Goal: Information Seeking & Learning: Understand process/instructions

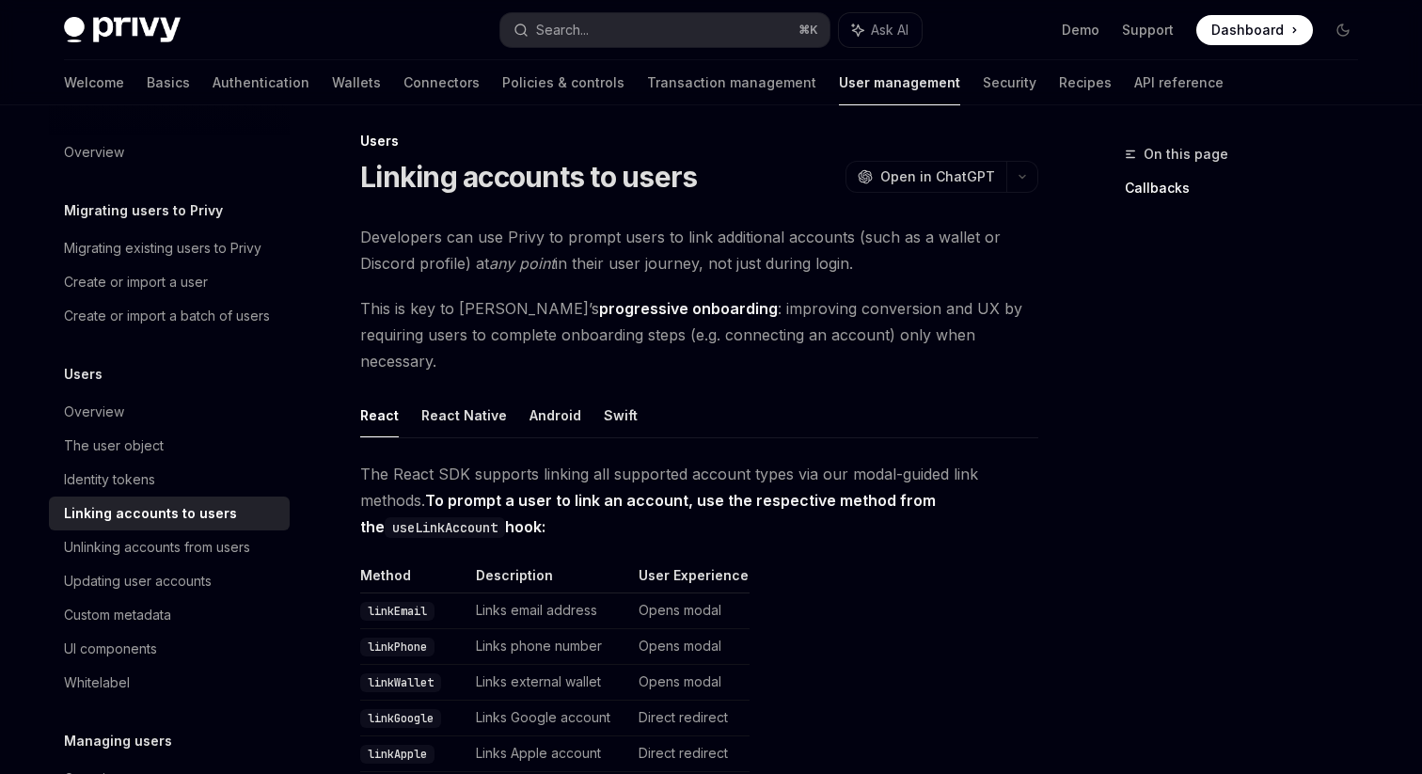
scroll to position [4, 0]
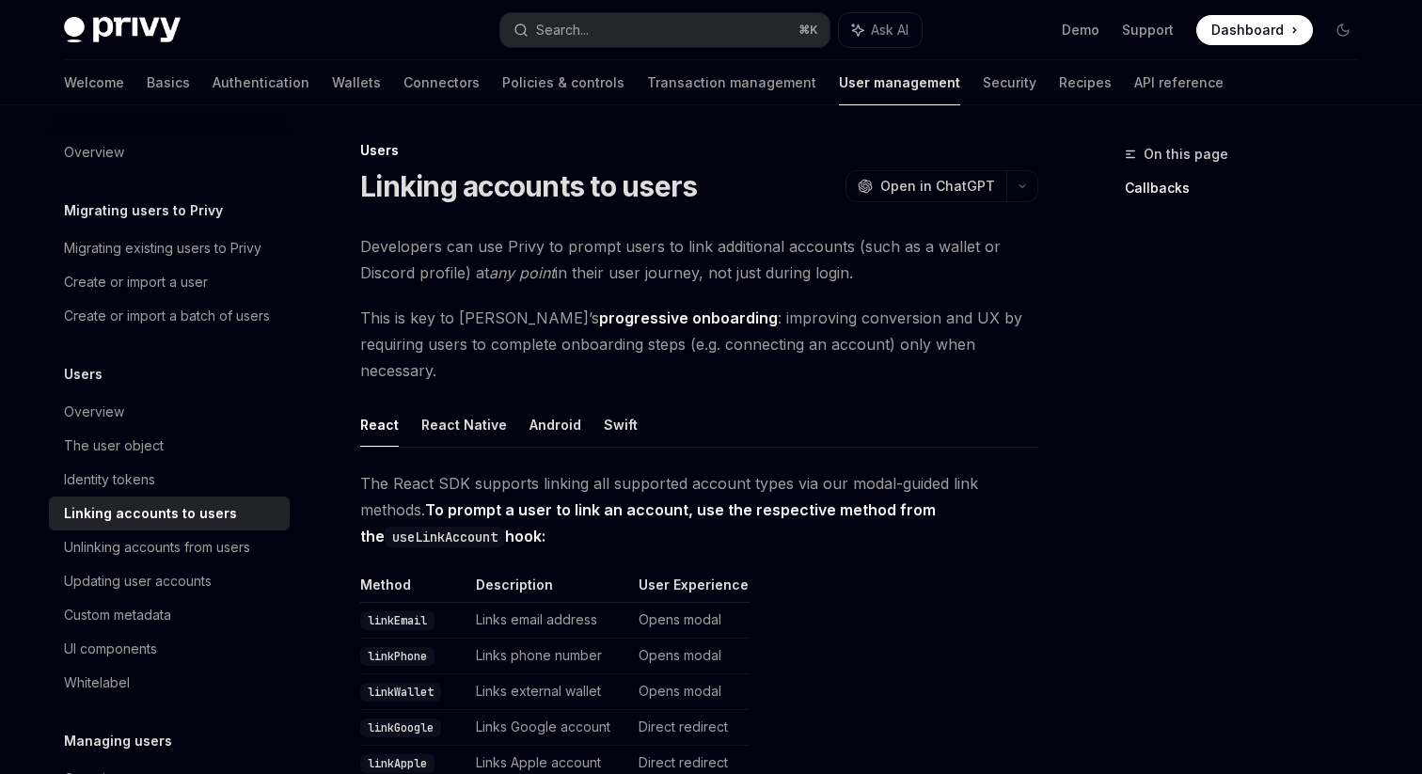
click at [428, 527] on code "useLinkAccount" at bounding box center [445, 537] width 120 height 21
copy code "useLinkAccount"
click at [227, 550] on div "Unlinking accounts from users" at bounding box center [157, 547] width 186 height 23
type textarea "*"
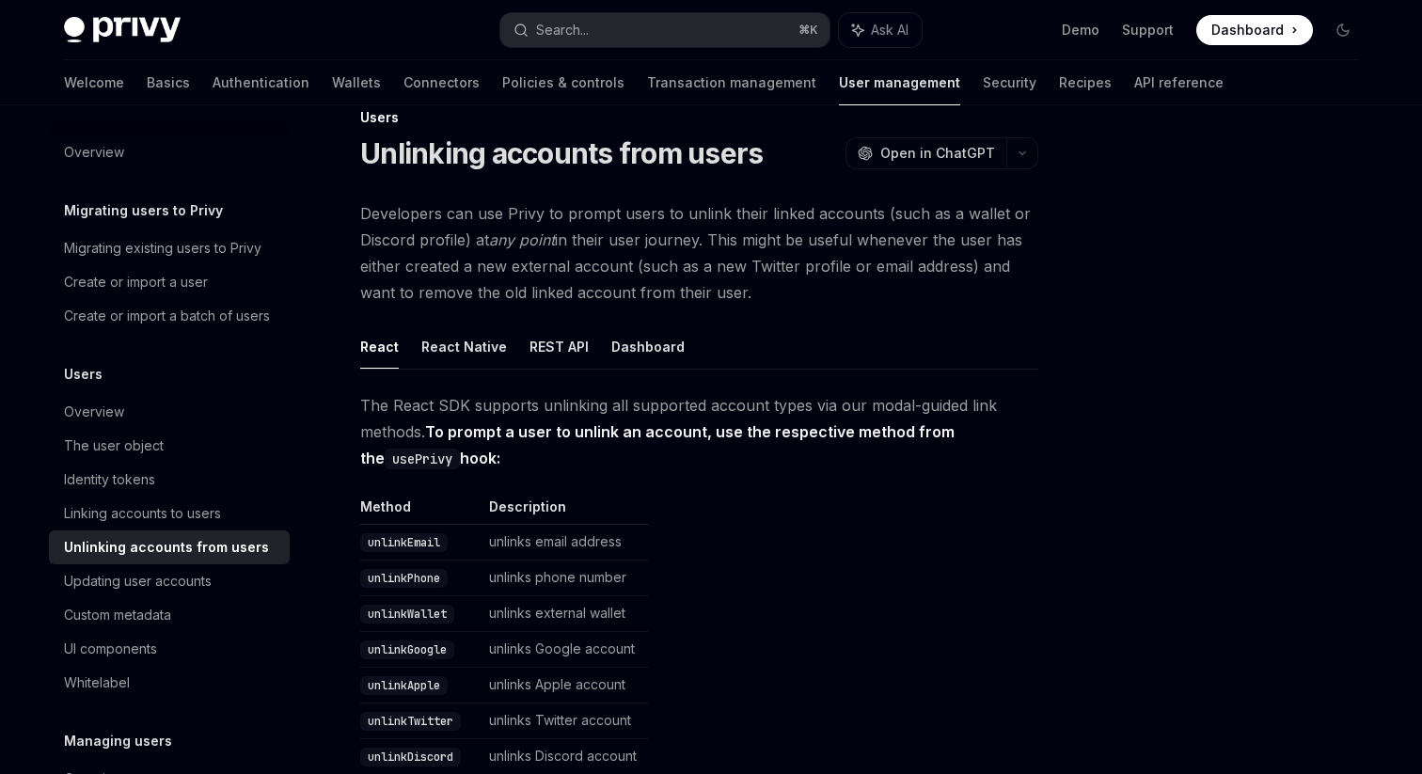
scroll to position [38, 0]
click at [387, 462] on code "usePrivy" at bounding box center [422, 458] width 75 height 21
copy code "usePrivy"
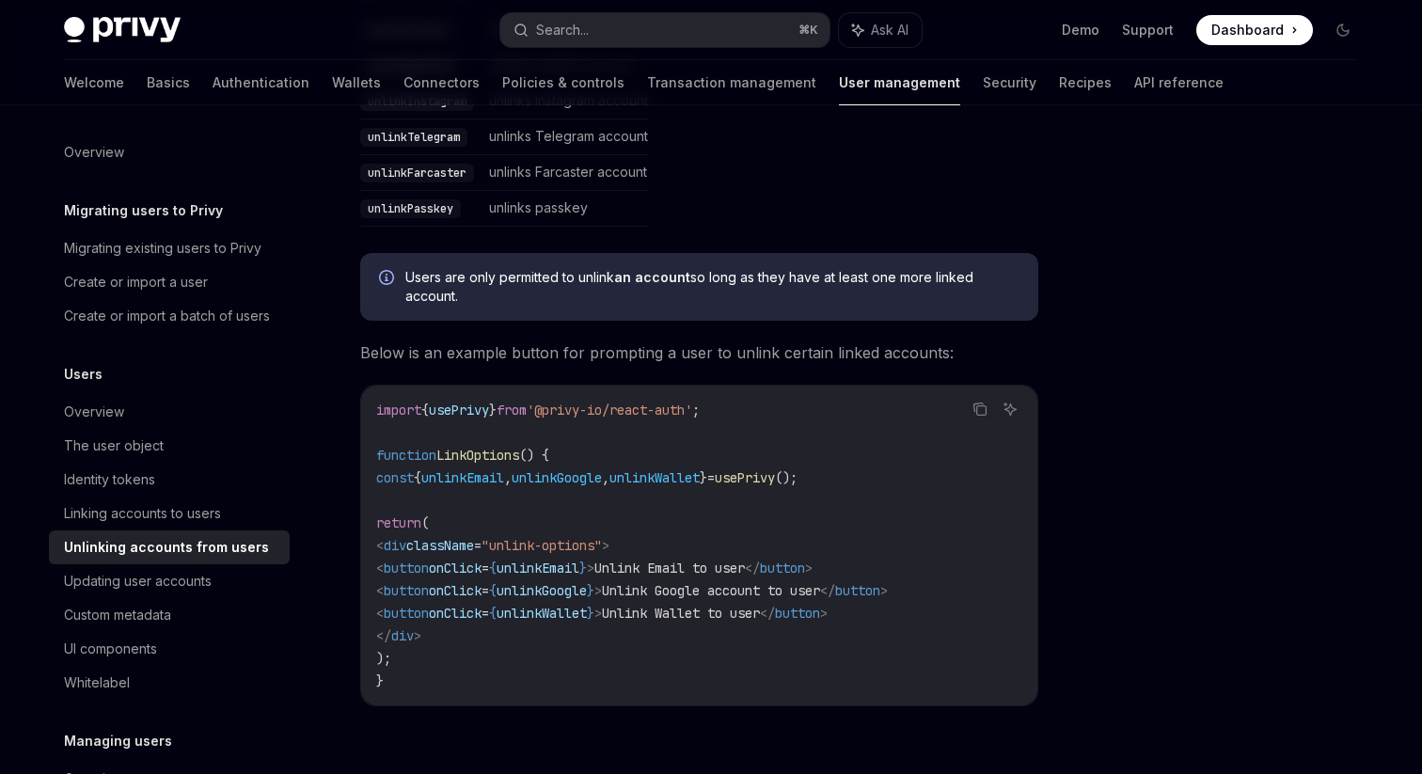
scroll to position [860, 0]
